Goal: Task Accomplishment & Management: Manage account settings

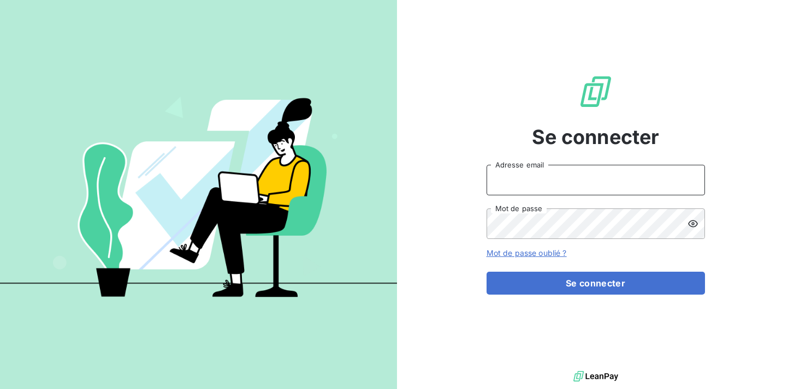
click at [507, 190] on input "Adresse email" at bounding box center [596, 180] width 219 height 31
type input "[EMAIL_ADDRESS][DOMAIN_NAME]"
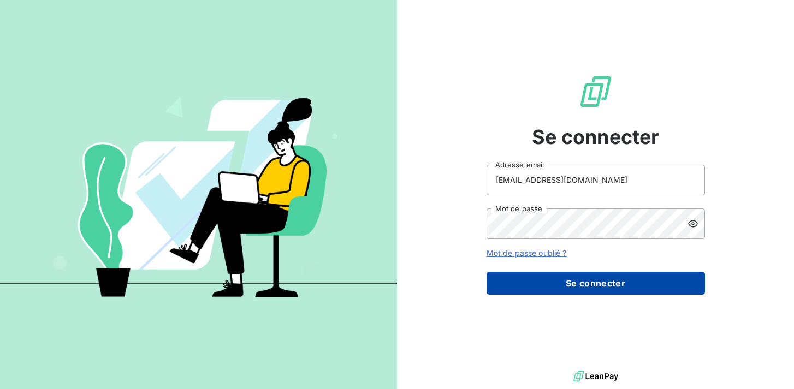
click at [569, 279] on button "Se connecter" at bounding box center [596, 283] width 219 height 23
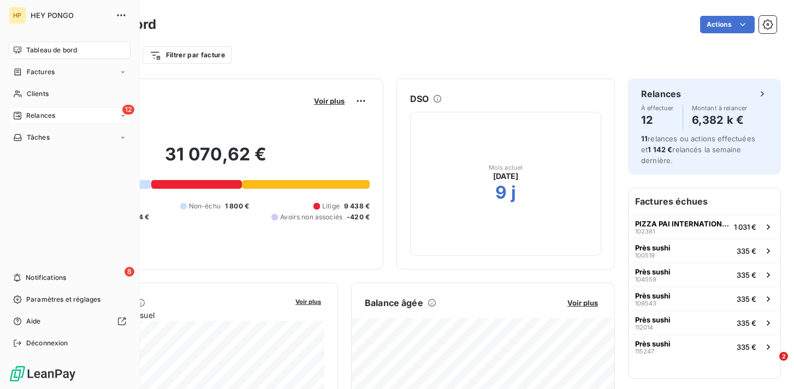
click at [18, 113] on icon at bounding box center [17, 115] width 9 height 9
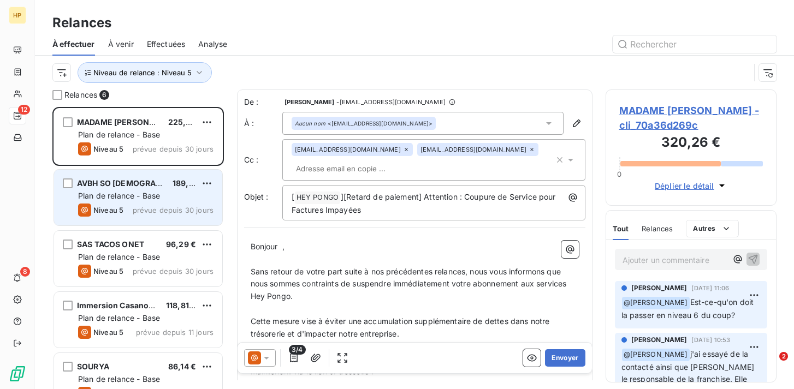
click at [119, 201] on div "Plan de relance - Base" at bounding box center [145, 196] width 135 height 11
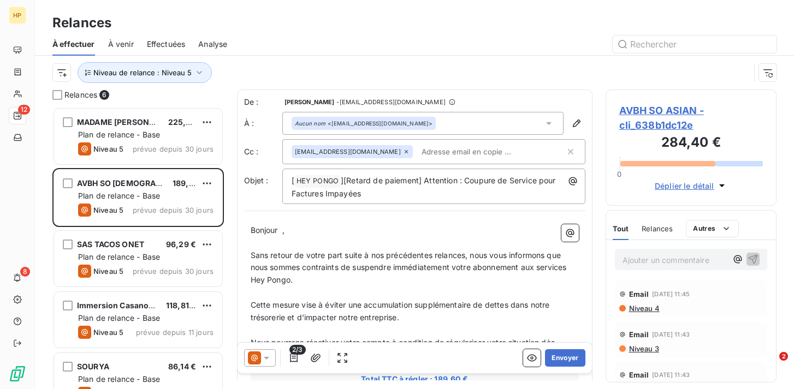
click at [656, 108] on span "AVBH SO ASIAN - cli_638b1dc12e" at bounding box center [691, 117] width 144 height 29
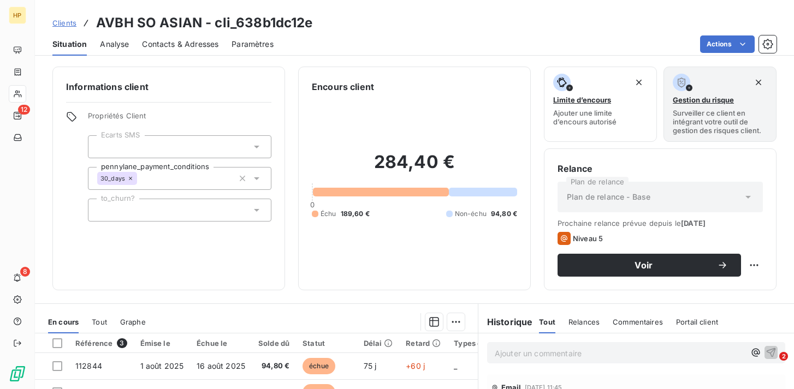
scroll to position [187, 0]
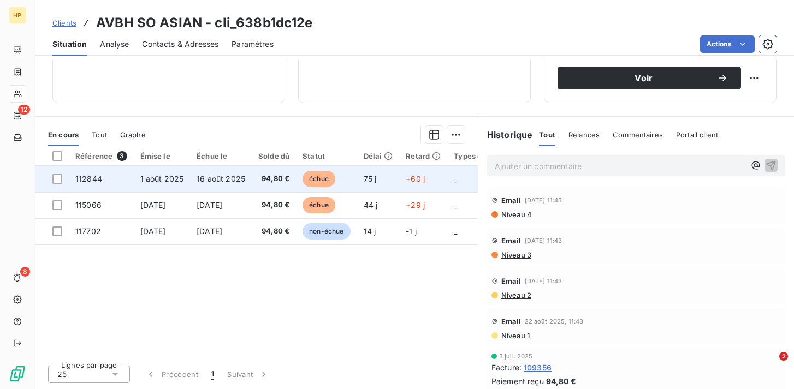
click at [91, 175] on span "112844" at bounding box center [88, 178] width 27 height 9
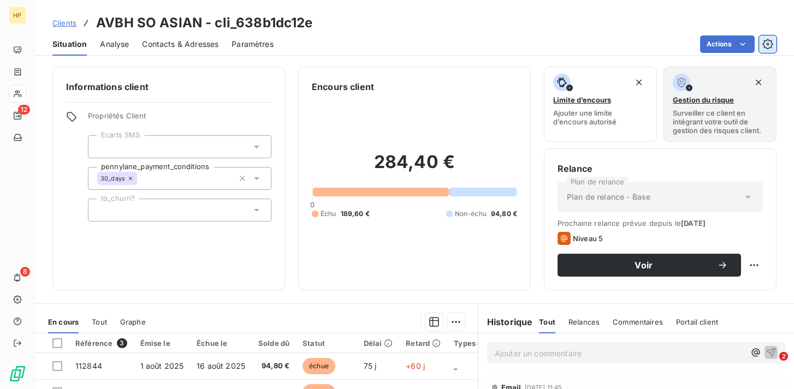
click at [767, 39] on icon "button" at bounding box center [768, 44] width 11 height 11
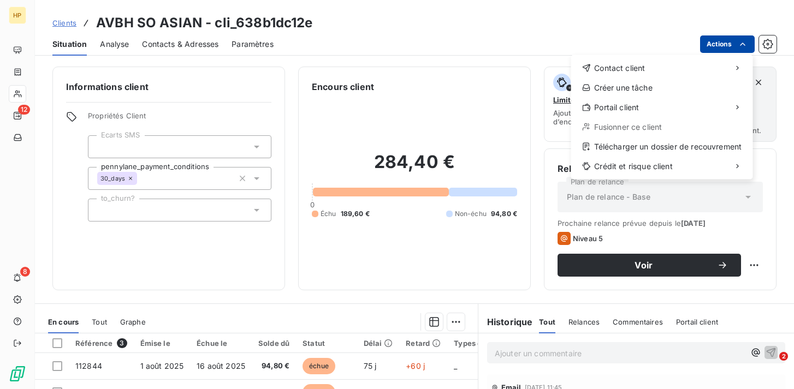
click at [743, 38] on html "HP 12 8 Clients AVBH SO ASIAN - cli_638b1dc12e Situation Analyse Contacts & Adr…" at bounding box center [397, 194] width 794 height 389
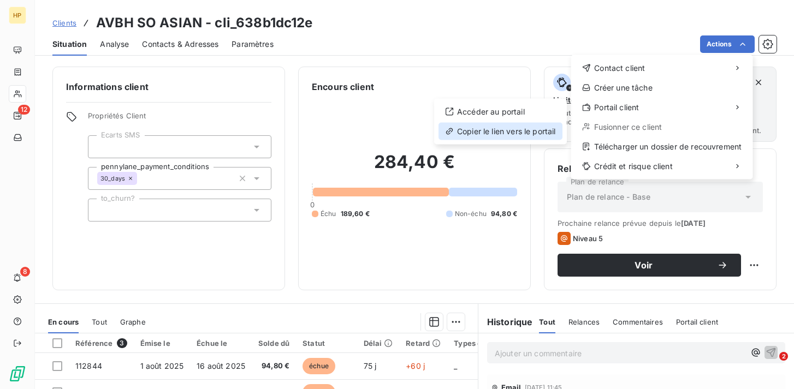
click at [527, 130] on div "Copier le lien vers le portail" at bounding box center [501, 131] width 124 height 17
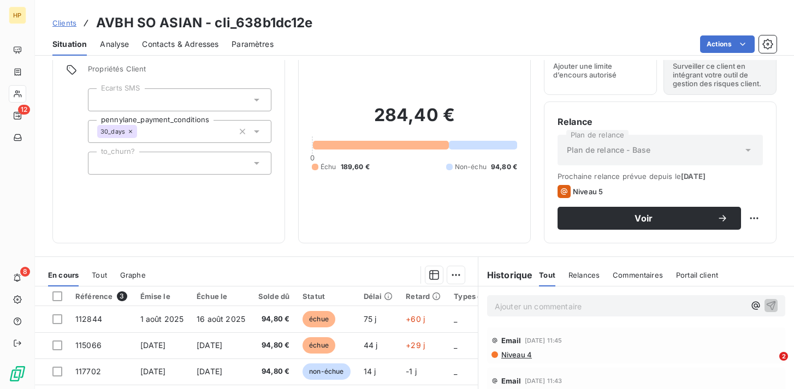
scroll to position [57, 0]
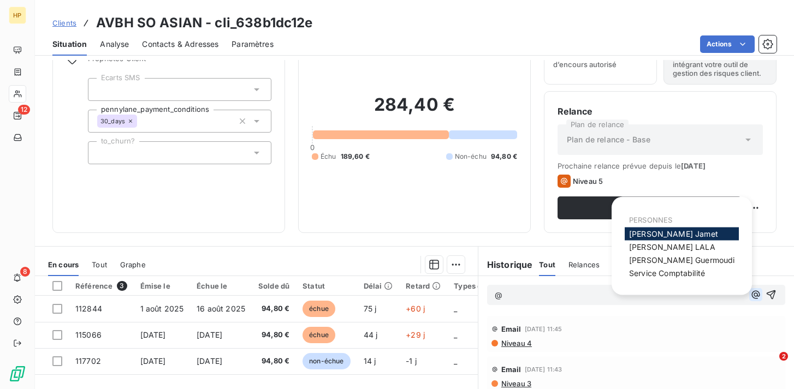
click at [759, 296] on icon "button" at bounding box center [756, 295] width 8 height 8
click at [665, 246] on span "[PERSON_NAME]" at bounding box center [672, 247] width 86 height 9
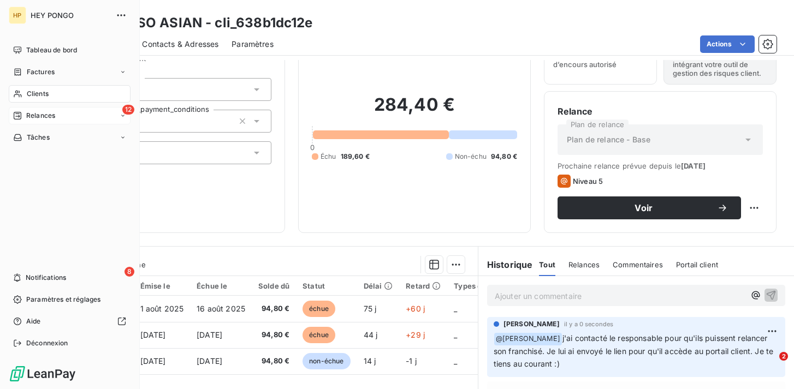
click at [31, 121] on div "12 Relances" at bounding box center [70, 115] width 122 height 17
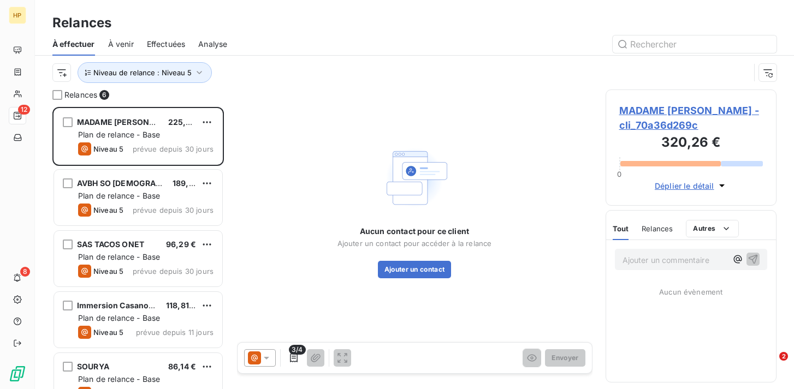
scroll to position [282, 171]
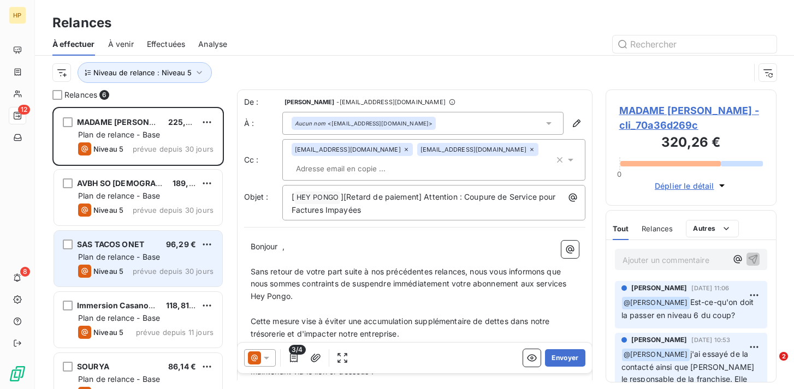
click at [160, 252] on span "Plan de relance - Base" at bounding box center [119, 256] width 82 height 9
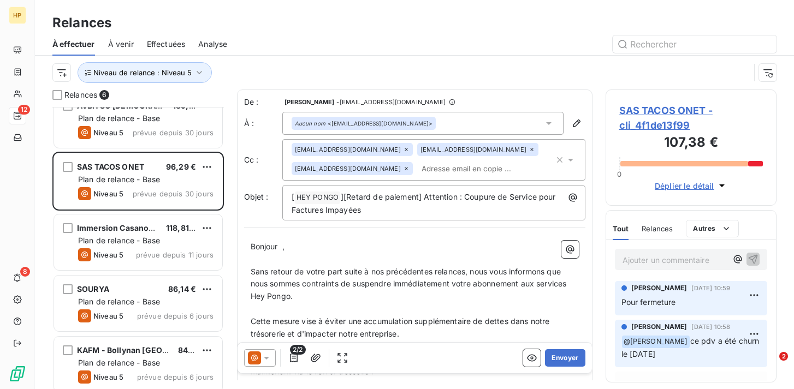
scroll to position [85, 0]
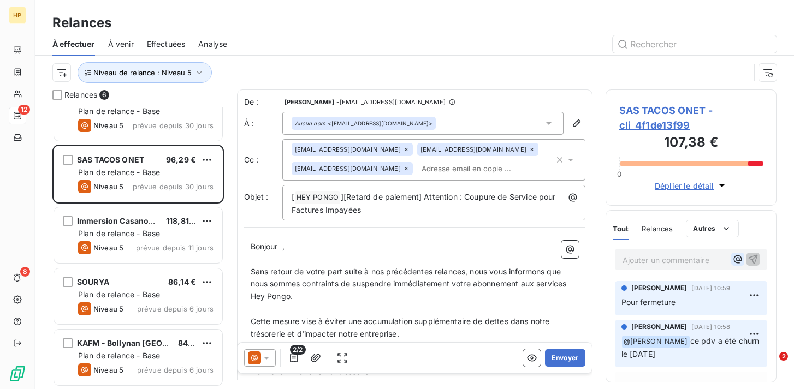
click at [737, 259] on icon "button" at bounding box center [738, 259] width 11 height 11
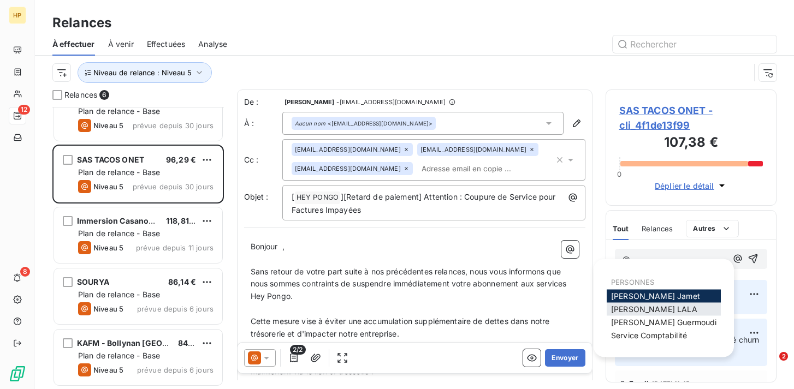
click at [631, 307] on span "[PERSON_NAME]" at bounding box center [654, 309] width 86 height 9
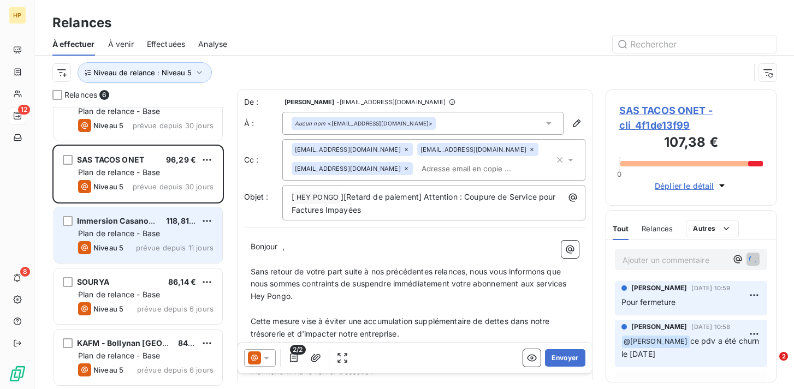
scroll to position [0, 0]
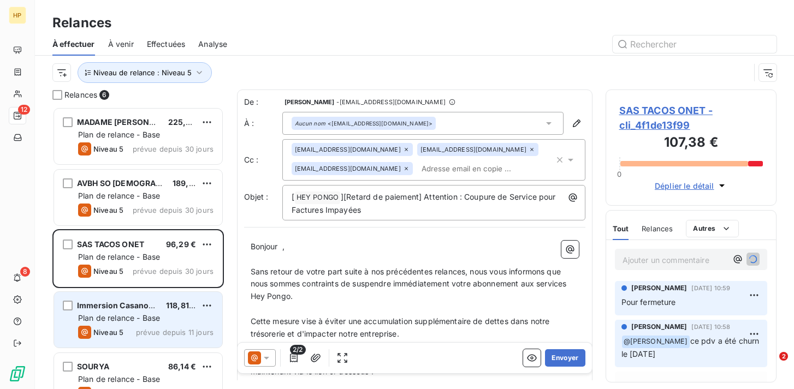
click at [129, 318] on span "Plan de relance - Base" at bounding box center [119, 318] width 82 height 9
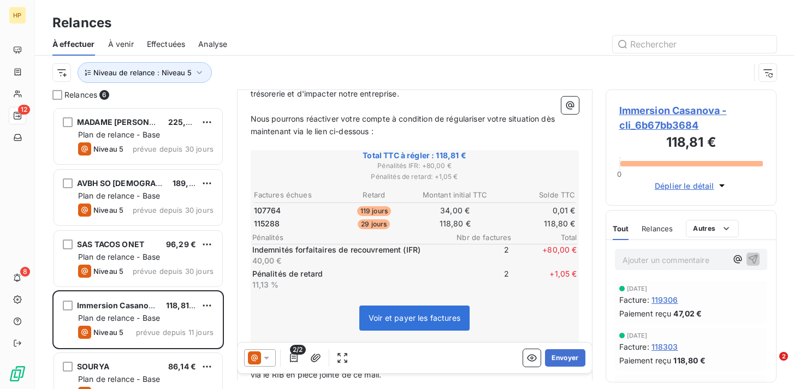
scroll to position [462, 0]
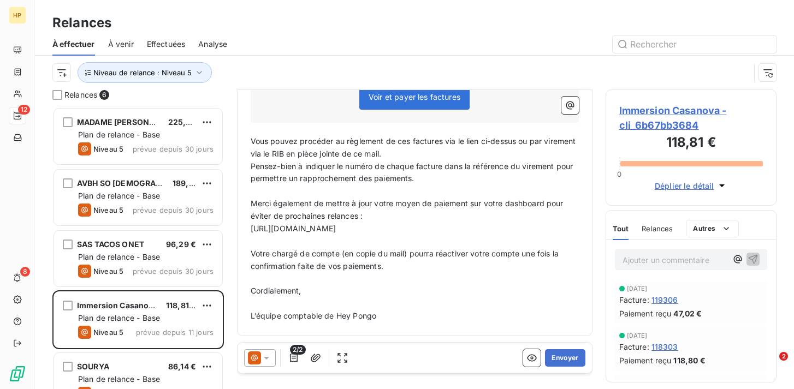
click at [651, 112] on span "Immersion Casanova - cli_6b67bb3684" at bounding box center [691, 117] width 144 height 29
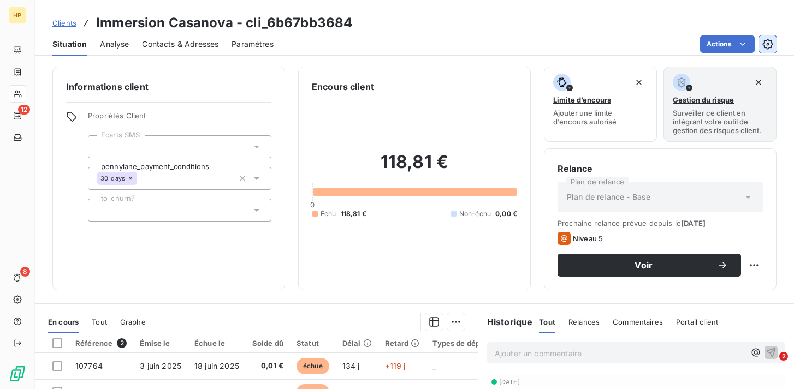
click at [773, 46] on icon "button" at bounding box center [768, 44] width 11 height 11
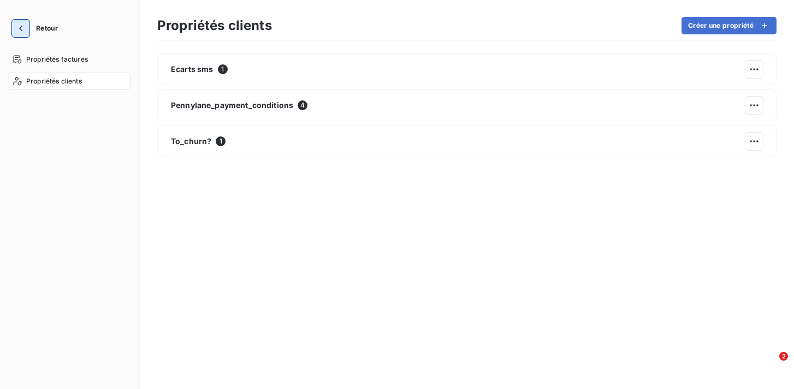
click at [25, 26] on icon "button" at bounding box center [20, 28] width 11 height 11
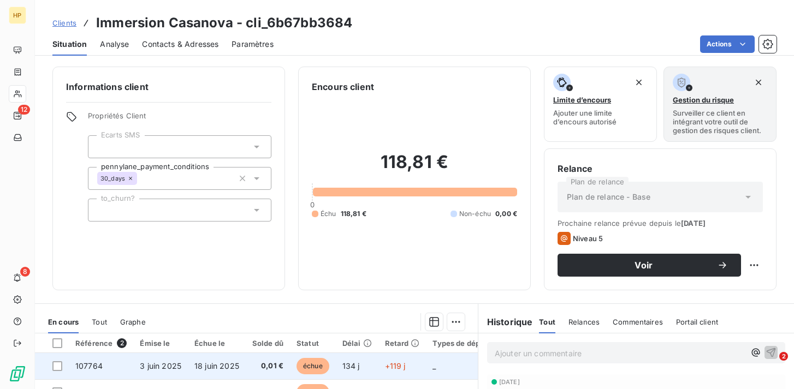
scroll to position [113, 0]
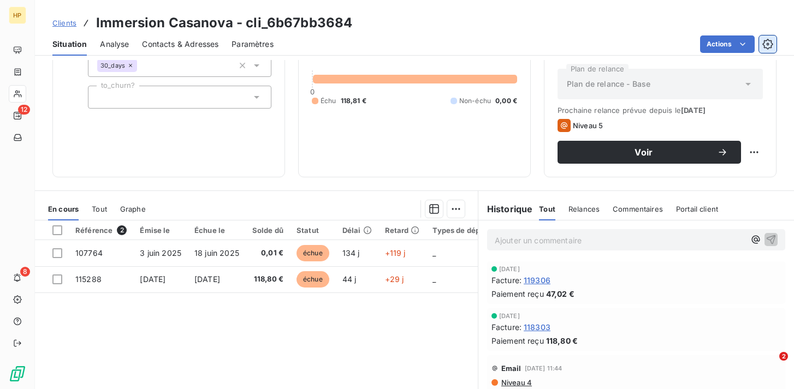
click at [769, 43] on icon "button" at bounding box center [768, 44] width 11 height 11
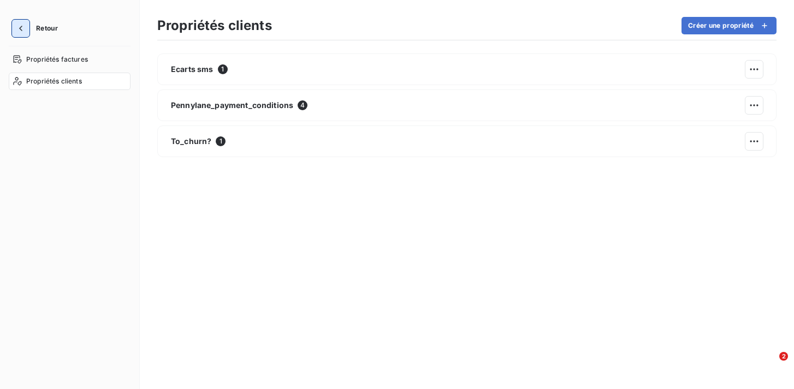
click at [21, 27] on icon "button" at bounding box center [20, 28] width 11 height 11
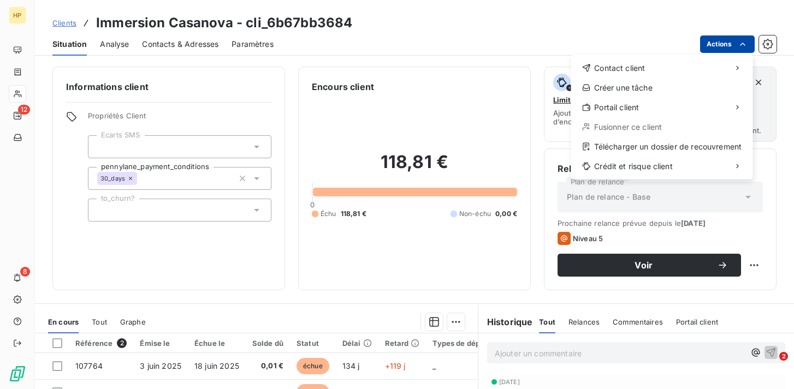
click at [718, 40] on html "HP 12 8 Clients Immersion Casanova - cli_6b67bb3684 Situation Analyse Contacts …" at bounding box center [397, 194] width 794 height 389
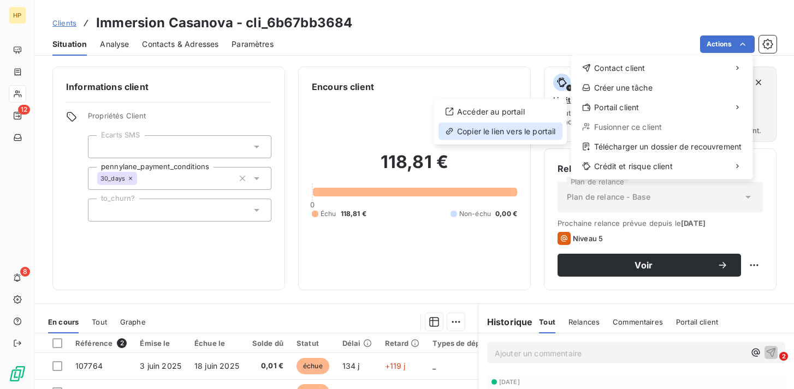
click at [514, 133] on div "Copier le lien vers le portail" at bounding box center [501, 131] width 124 height 17
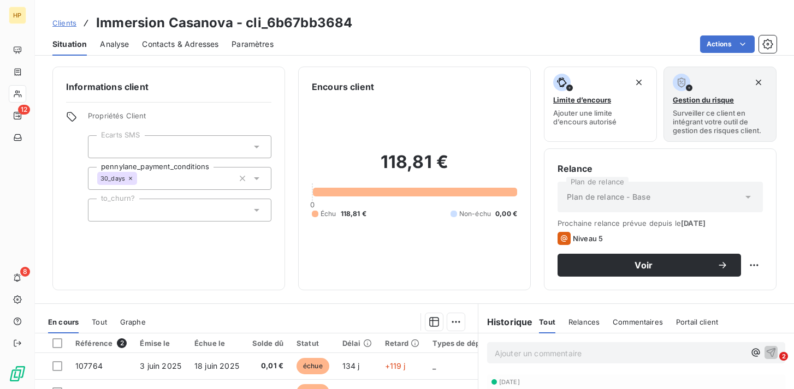
scroll to position [187, 0]
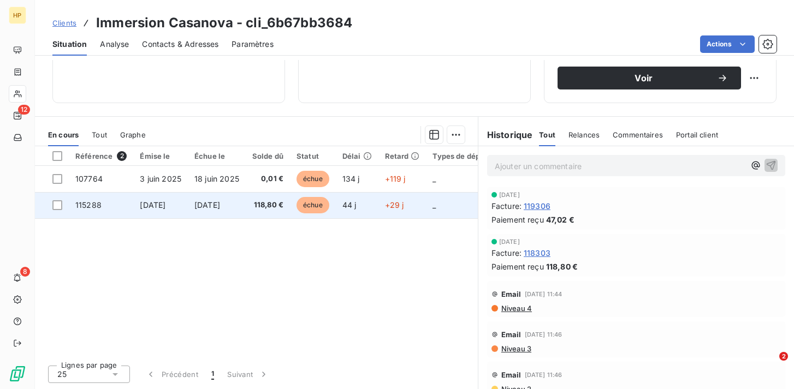
click at [99, 203] on span "115288" at bounding box center [88, 204] width 26 height 9
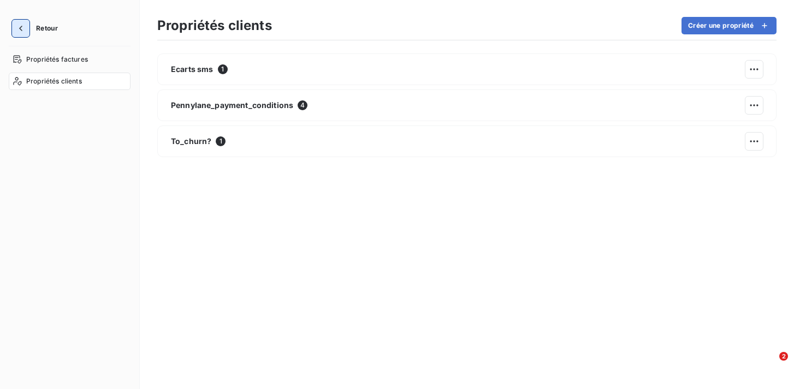
click at [23, 34] on button "button" at bounding box center [20, 28] width 17 height 17
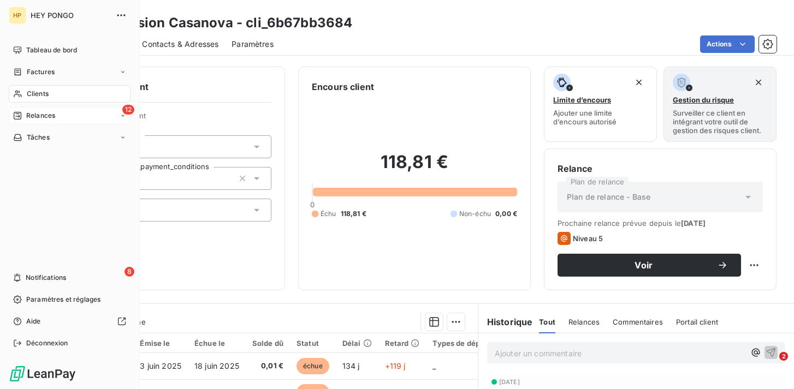
click at [60, 119] on div "12 Relances" at bounding box center [70, 115] width 122 height 17
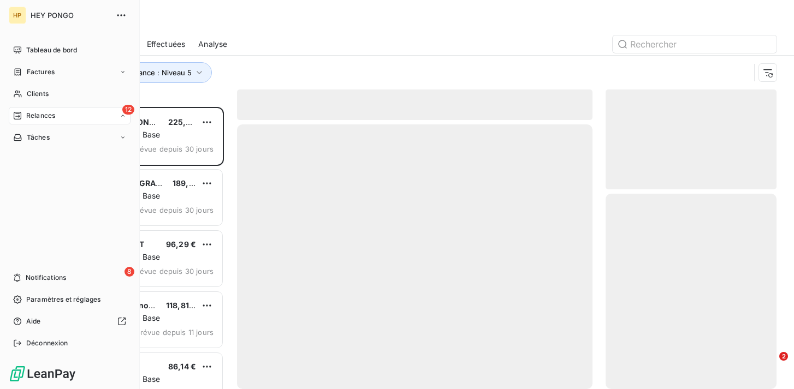
scroll to position [282, 171]
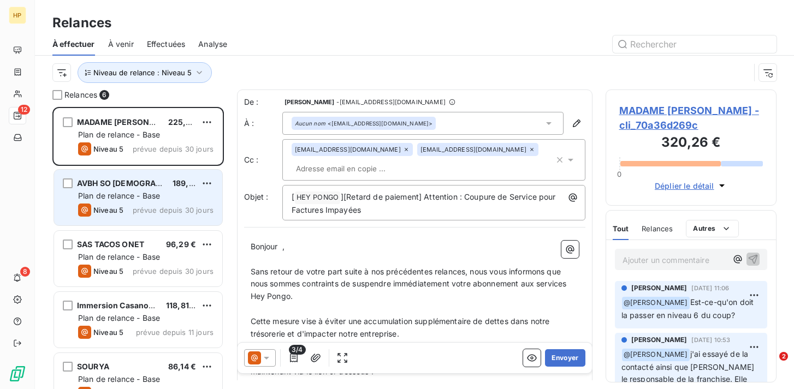
click at [133, 197] on span "Plan de relance - Base" at bounding box center [119, 195] width 82 height 9
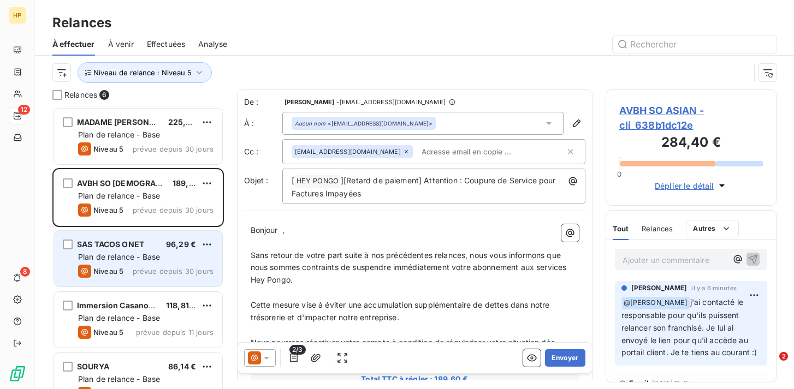
click at [143, 261] on span "Plan de relance - Base" at bounding box center [119, 256] width 82 height 9
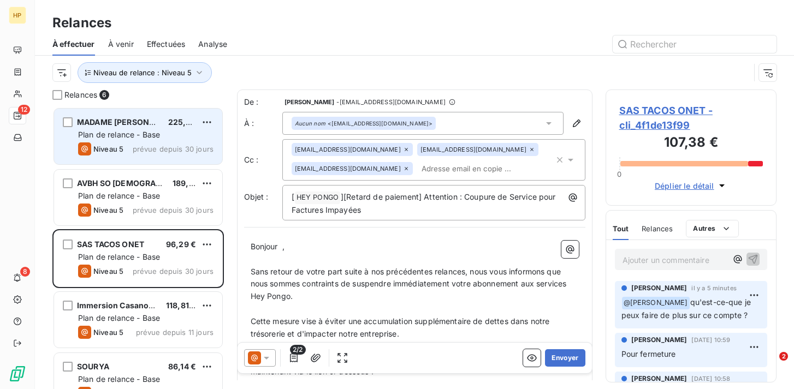
click at [126, 132] on span "Plan de relance - Base" at bounding box center [119, 134] width 82 height 9
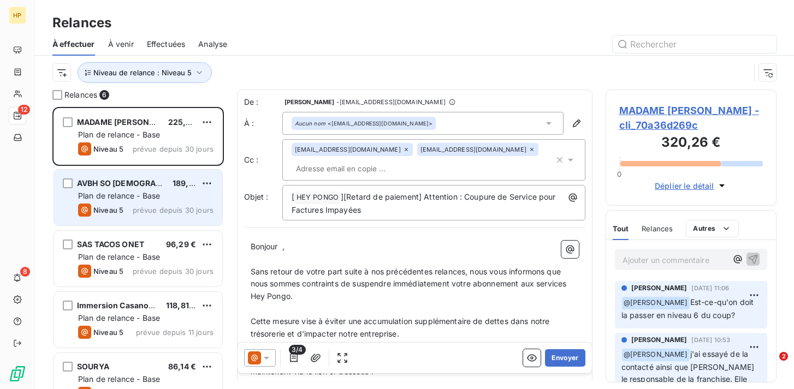
click at [135, 189] on div "AVBH SO ASIAN 189,60 € Plan de relance - Base Niveau 5 prévue depuis 30 jours" at bounding box center [138, 198] width 168 height 56
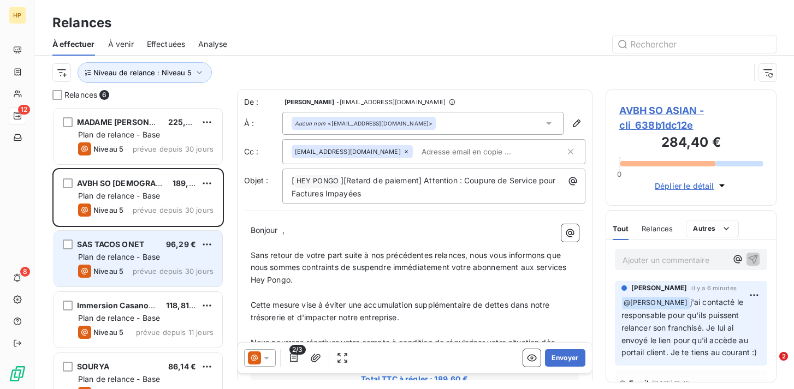
click at [134, 243] on span "SAS TACOS ONET" at bounding box center [110, 244] width 67 height 9
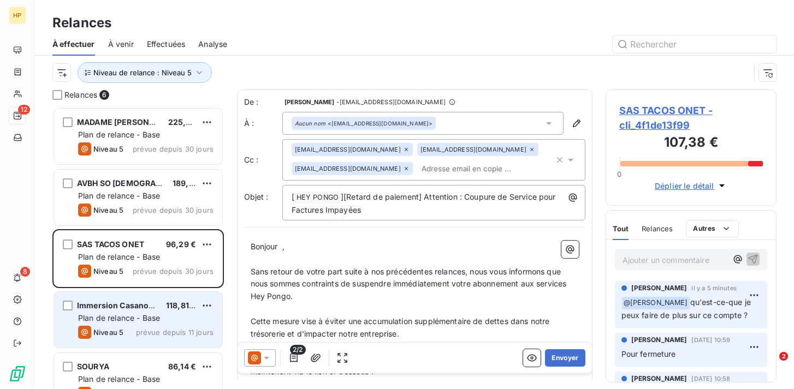
click at [137, 307] on span "Immersion Casanova" at bounding box center [117, 305] width 81 height 9
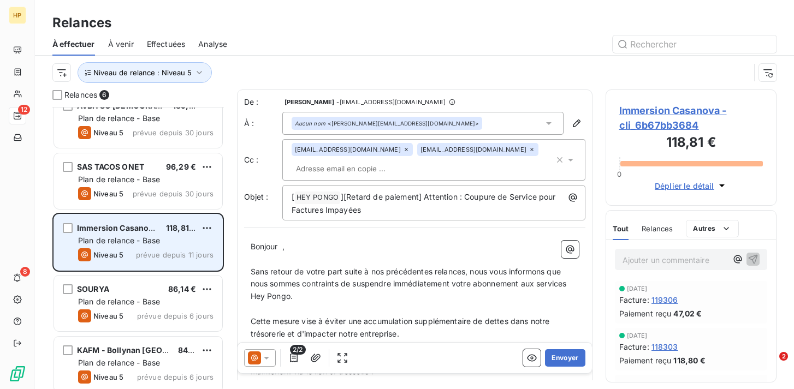
scroll to position [83, 0]
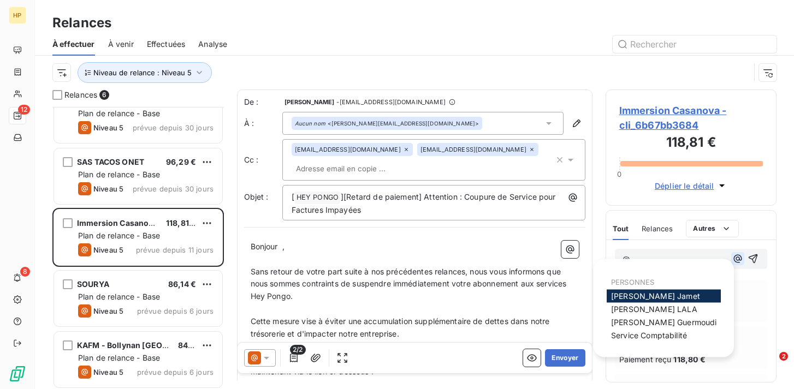
click at [737, 257] on icon "button" at bounding box center [738, 258] width 11 height 11
click at [646, 304] on div "[PERSON_NAME]" at bounding box center [664, 309] width 114 height 13
click at [657, 254] on p "@" at bounding box center [675, 259] width 105 height 13
click at [649, 311] on span "[PERSON_NAME]" at bounding box center [654, 309] width 86 height 9
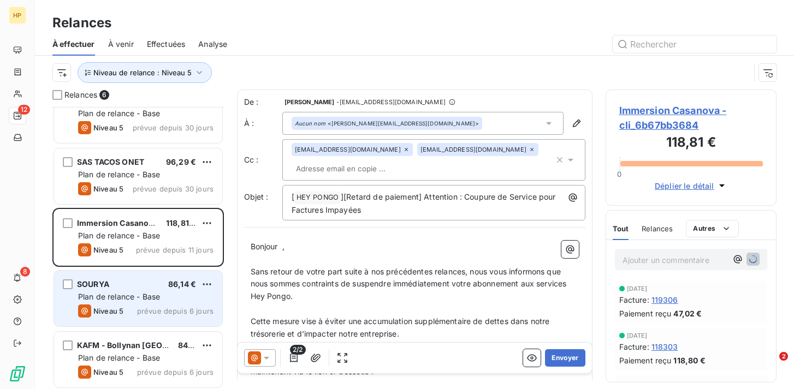
click at [109, 303] on div "SOURYA 86,14 € Plan de relance - Base Niveau 5 prévue depuis 6 jours" at bounding box center [138, 299] width 168 height 56
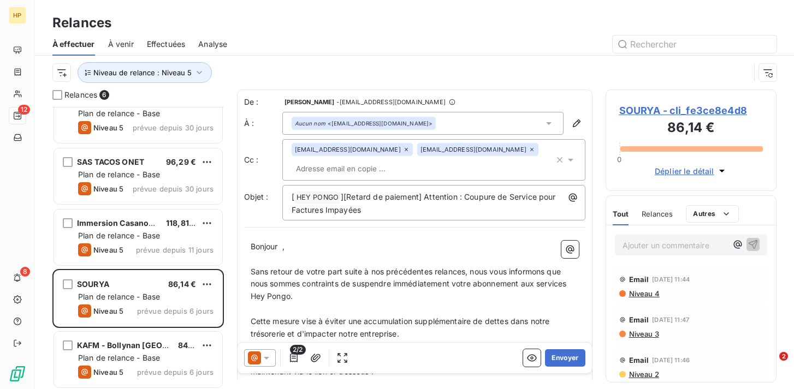
click at [665, 114] on span "SOURYA - cli_fe3ce8e4d8" at bounding box center [691, 110] width 144 height 15
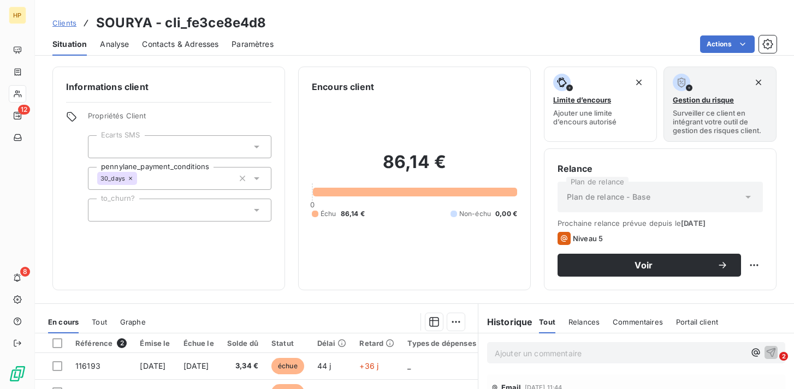
scroll to position [187, 0]
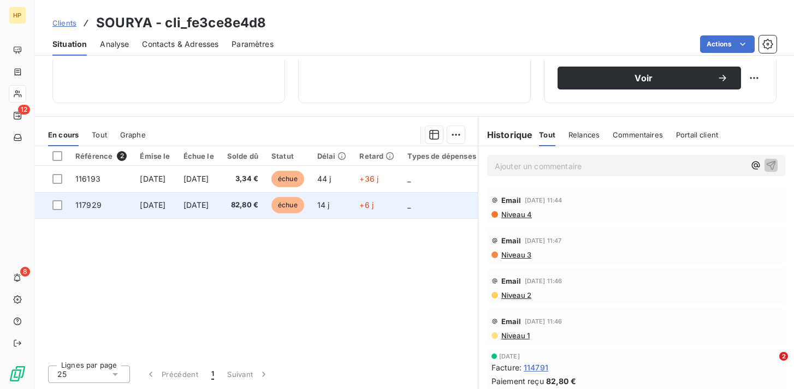
click at [166, 204] on span "[DATE]" at bounding box center [153, 204] width 26 height 9
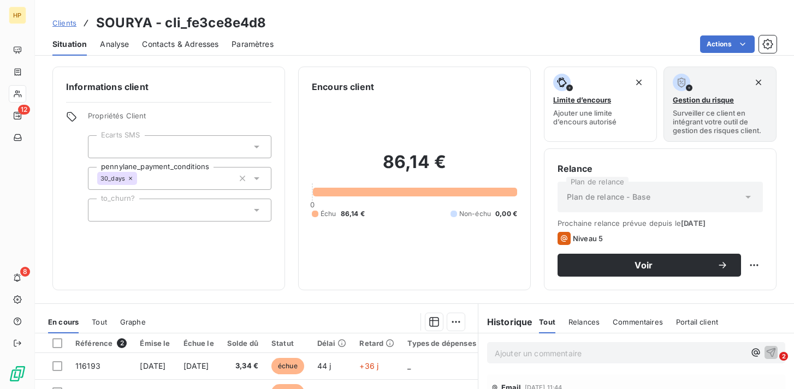
scroll to position [187, 0]
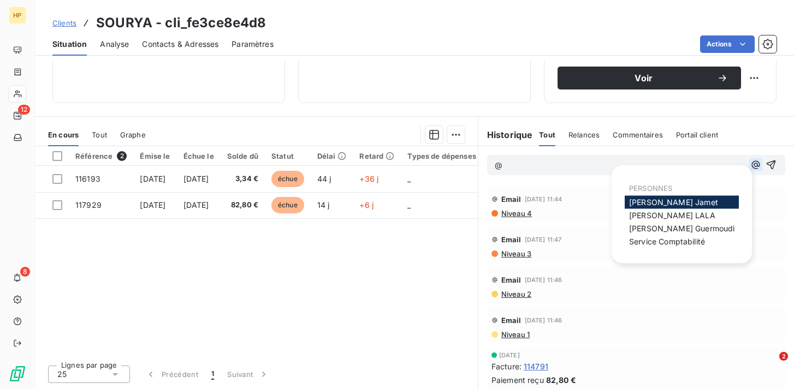
click at [754, 163] on icon "button" at bounding box center [756, 165] width 11 height 11
click at [705, 215] on div "[PERSON_NAME]" at bounding box center [682, 215] width 114 height 13
click at [672, 211] on span "[PERSON_NAME]" at bounding box center [672, 215] width 86 height 9
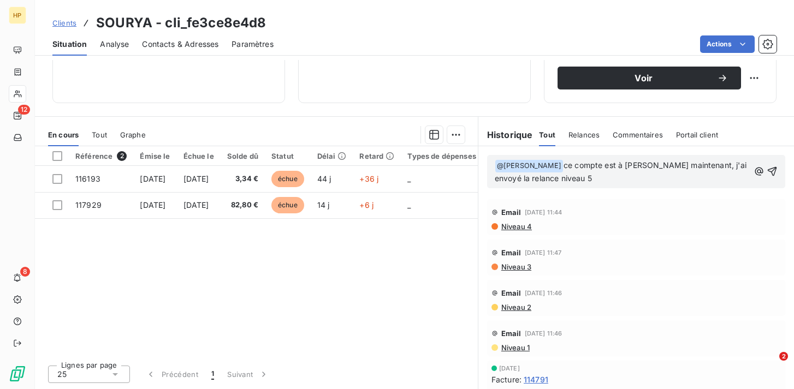
click at [674, 168] on span "ce compte est à [PERSON_NAME] maintenant, j'ai envoyé la relance niveau 5" at bounding box center [622, 172] width 254 height 22
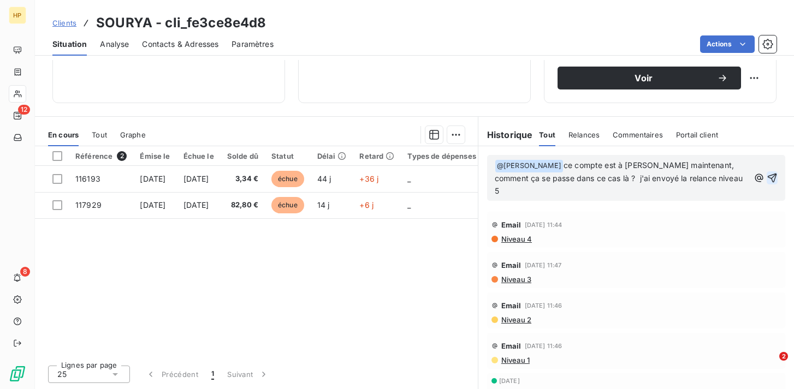
click at [776, 173] on icon "button" at bounding box center [772, 178] width 11 height 11
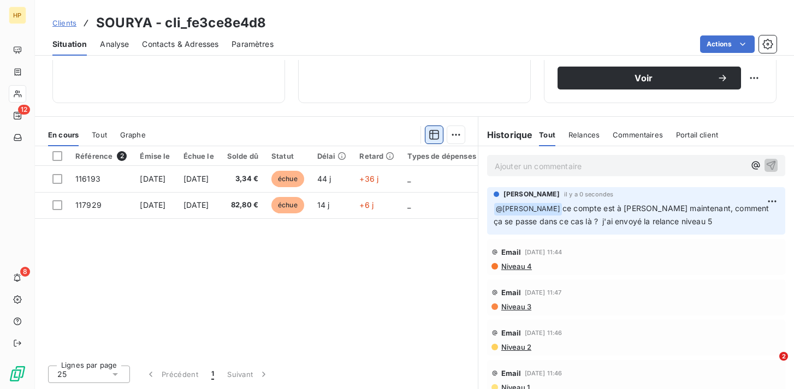
scroll to position [7, 0]
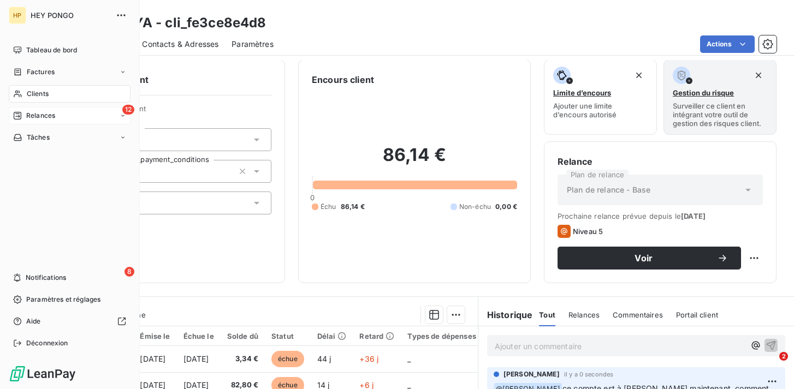
click at [71, 114] on div "12 Relances" at bounding box center [70, 115] width 122 height 17
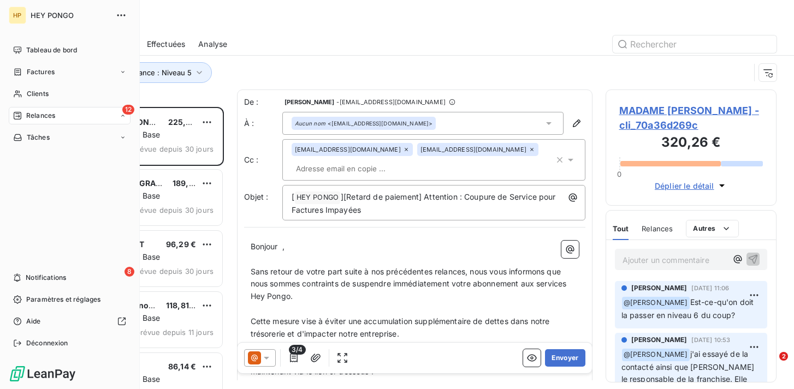
scroll to position [282, 171]
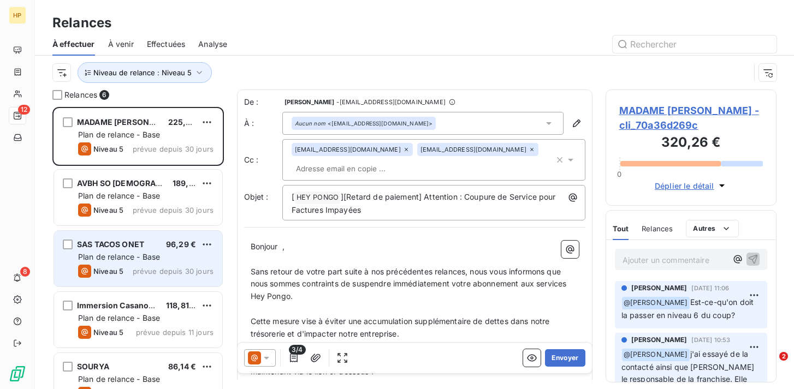
click at [157, 251] on div "SAS TACOS ONET 96,29 € Plan de relance - Base Niveau 5 prévue depuis 30 jours" at bounding box center [138, 259] width 168 height 56
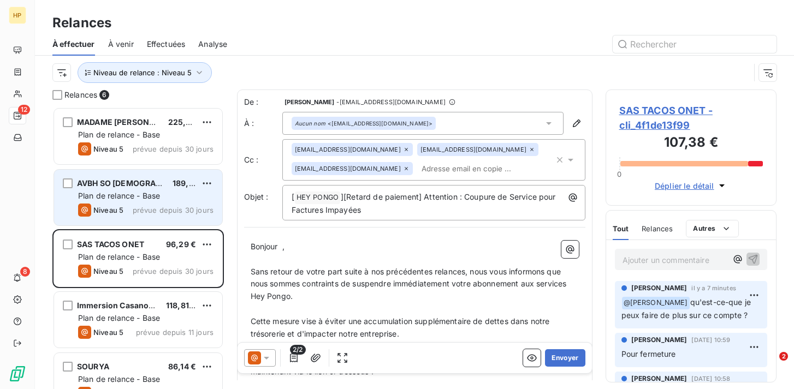
click at [120, 205] on div "Niveau 5" at bounding box center [100, 210] width 45 height 13
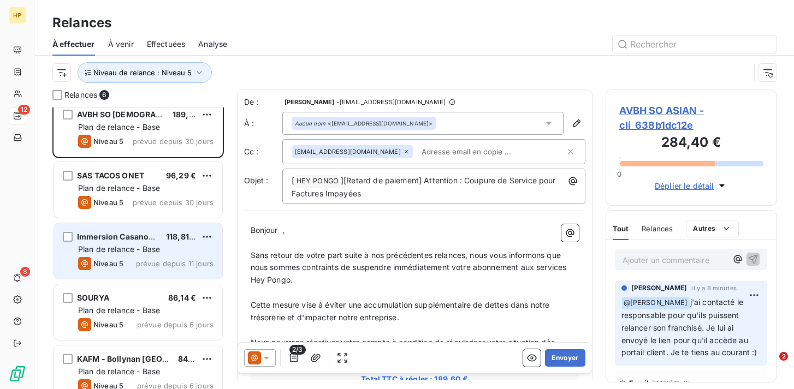
scroll to position [85, 0]
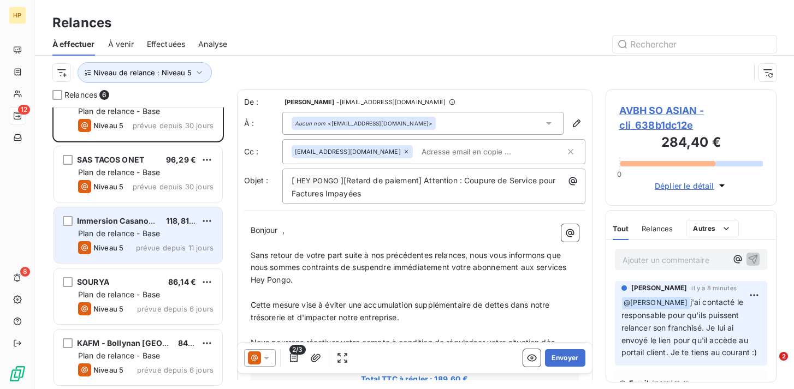
click at [150, 306] on span "prévue depuis 6 jours" at bounding box center [175, 309] width 76 height 9
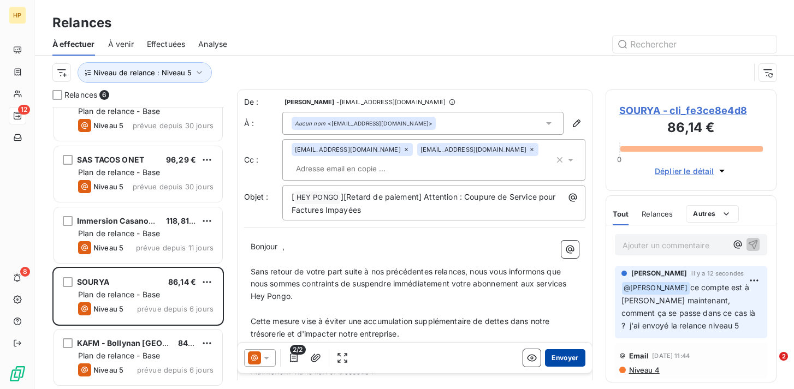
click at [556, 357] on button "Envoyer" at bounding box center [565, 358] width 40 height 17
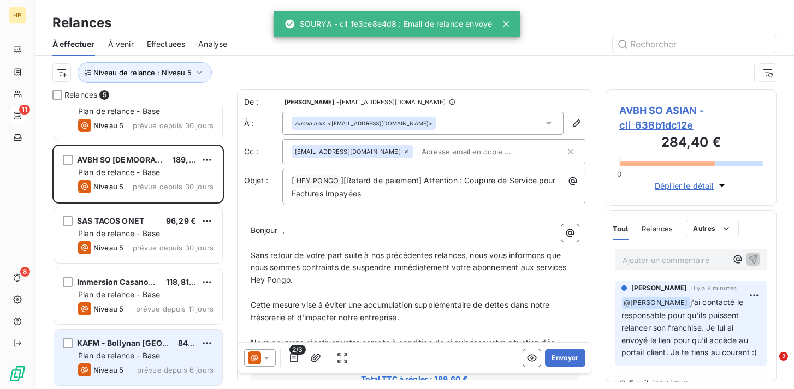
click at [137, 365] on div "Niveau 5 prévue depuis 6 jours" at bounding box center [145, 370] width 135 height 13
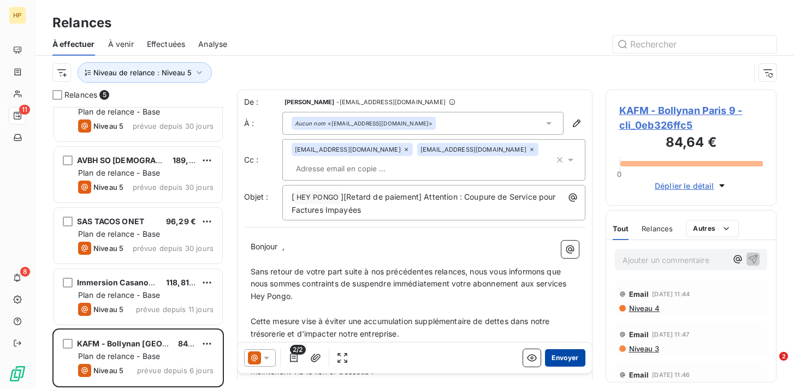
click at [566, 357] on button "Envoyer" at bounding box center [565, 358] width 40 height 17
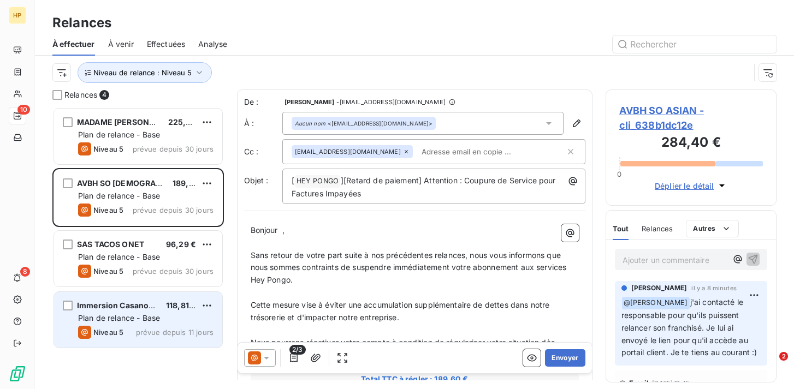
click at [152, 335] on span "prévue depuis 11 jours" at bounding box center [175, 332] width 78 height 9
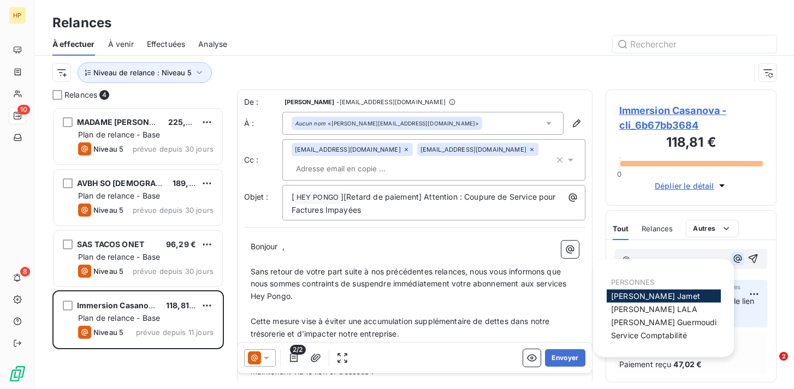
click at [734, 259] on icon "button" at bounding box center [738, 259] width 8 height 8
click at [663, 310] on div "[PERSON_NAME]" at bounding box center [664, 309] width 114 height 13
click at [651, 308] on span "[PERSON_NAME]" at bounding box center [654, 309] width 86 height 9
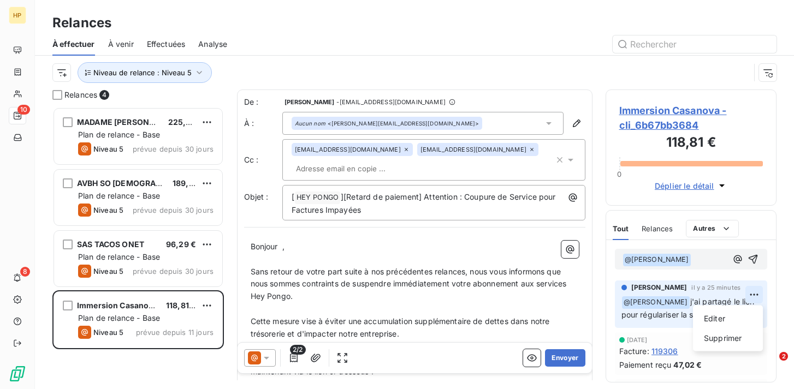
click at [756, 295] on html "HP 10 8 Relances À effectuer À venir Effectuées Analyse Niveau de relance : Niv…" at bounding box center [397, 194] width 794 height 389
click at [740, 340] on div "Supprimer" at bounding box center [728, 338] width 61 height 17
click at [698, 261] on p "﻿ @ [PERSON_NAME] ﻿" at bounding box center [675, 259] width 105 height 13
